Goal: Information Seeking & Learning: Find specific fact

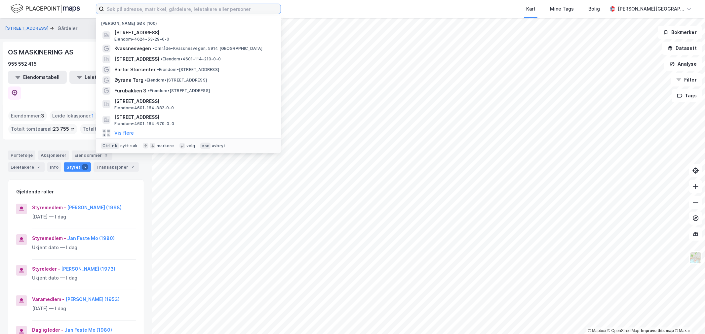
click at [166, 5] on input at bounding box center [192, 9] width 176 height 10
paste input "r"
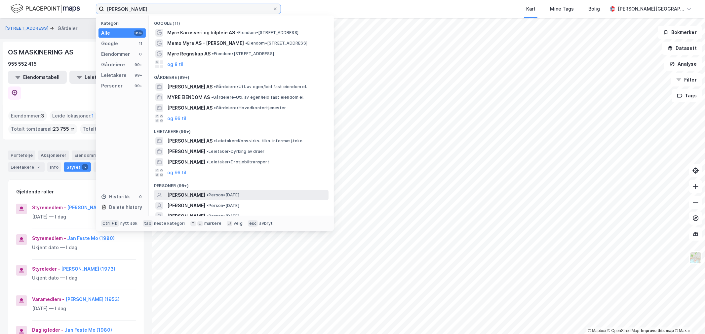
type input "[PERSON_NAME]"
click at [201, 194] on span "[PERSON_NAME]" at bounding box center [186, 195] width 38 height 8
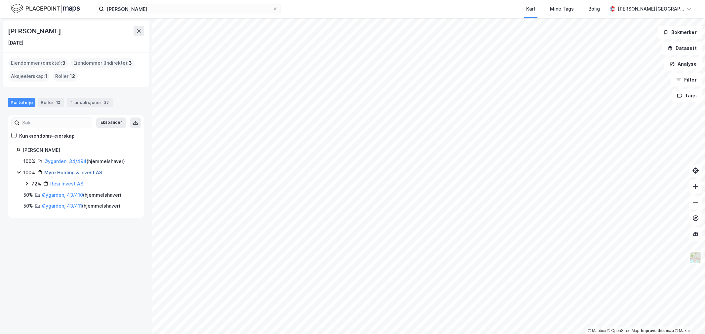
click at [65, 171] on link "Myre Holding & Invest AS" at bounding box center [73, 173] width 58 height 6
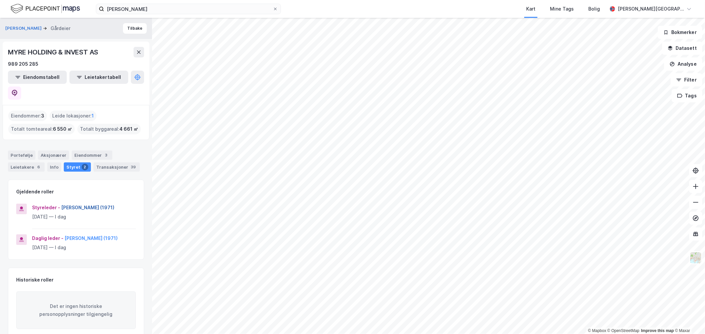
click at [0, 0] on button "[PERSON_NAME] (1971)" at bounding box center [0, 0] width 0 height 0
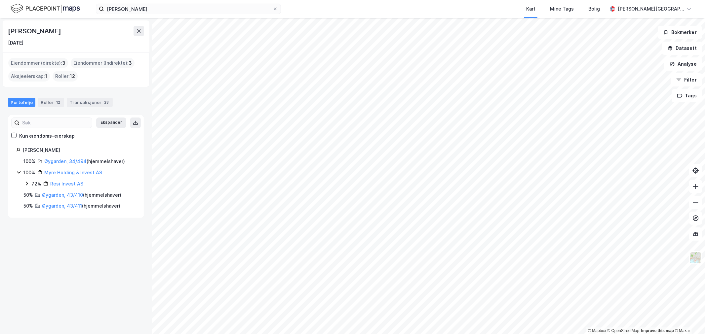
click at [35, 31] on div "[PERSON_NAME]" at bounding box center [35, 31] width 54 height 11
click at [22, 12] on img at bounding box center [45, 9] width 69 height 12
